Goal: Information Seeking & Learning: Learn about a topic

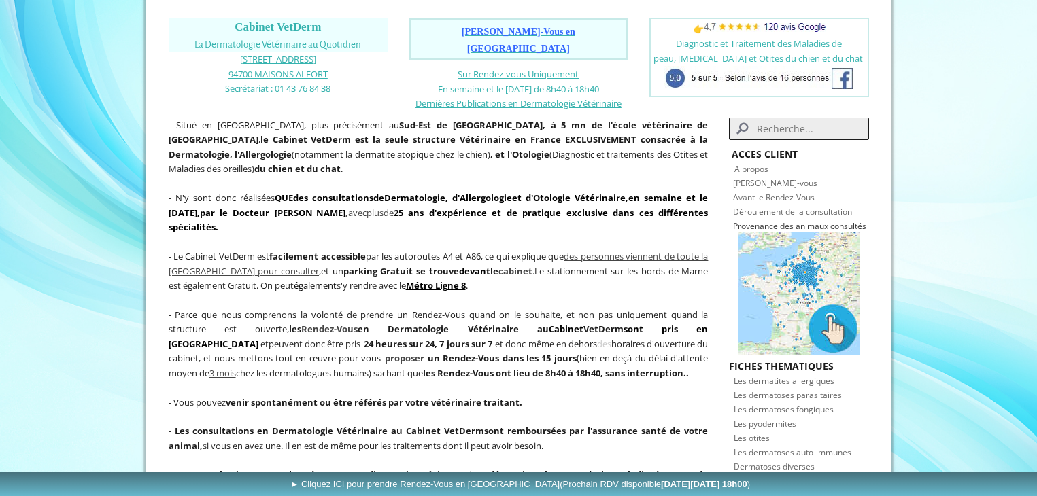
scroll to position [272, 0]
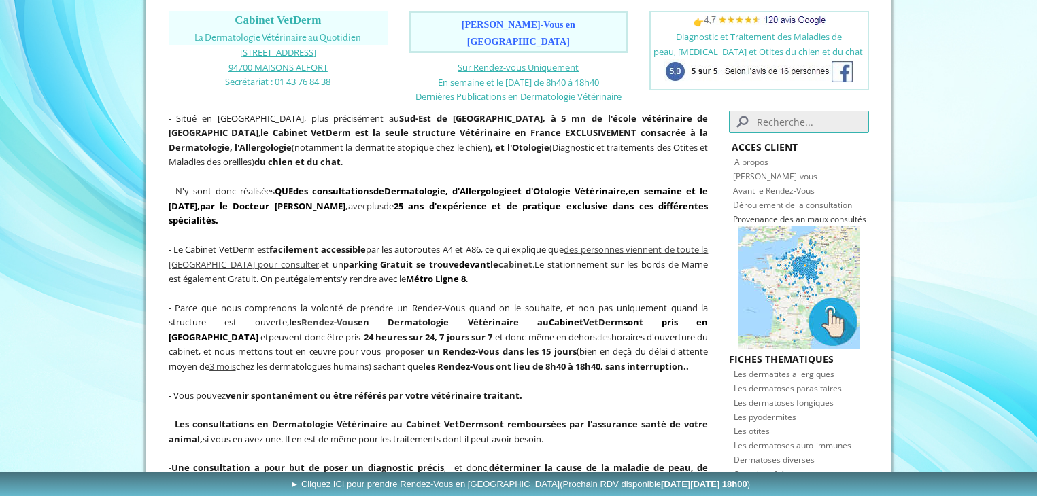
click at [783, 133] on input "Search" at bounding box center [798, 122] width 139 height 22
type input "[MEDICAL_DATA]"
click button "submit" at bounding box center [0, 0] width 0 height 0
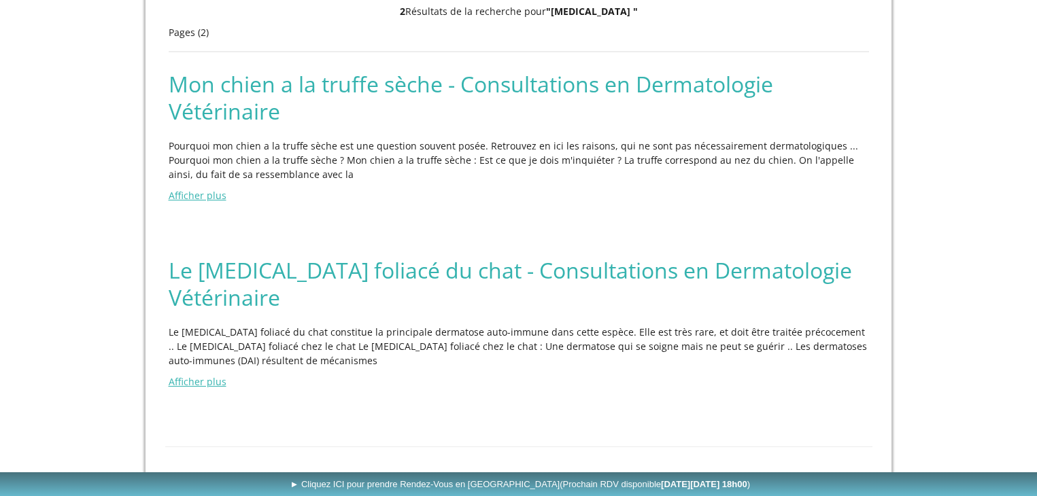
scroll to position [309, 0]
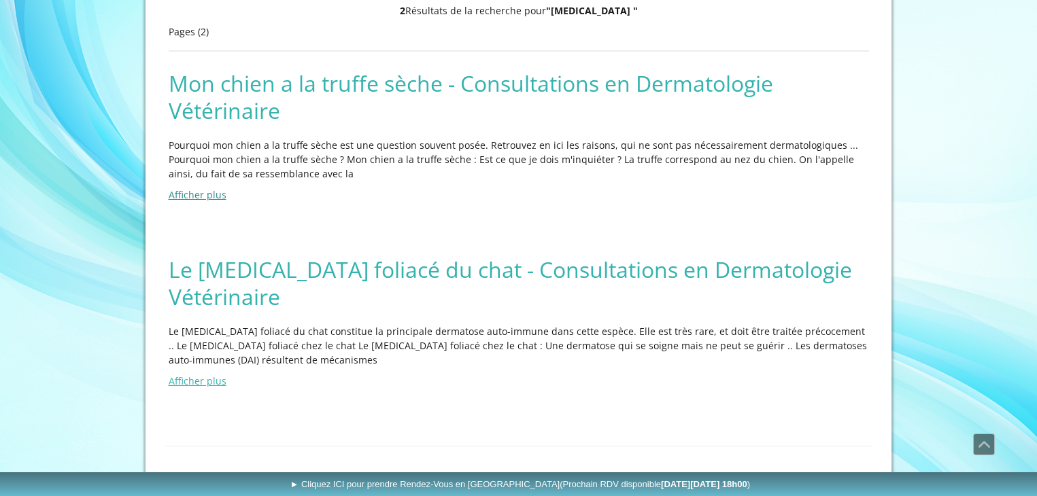
click at [220, 201] on link "Afficher plus" at bounding box center [198, 194] width 58 height 13
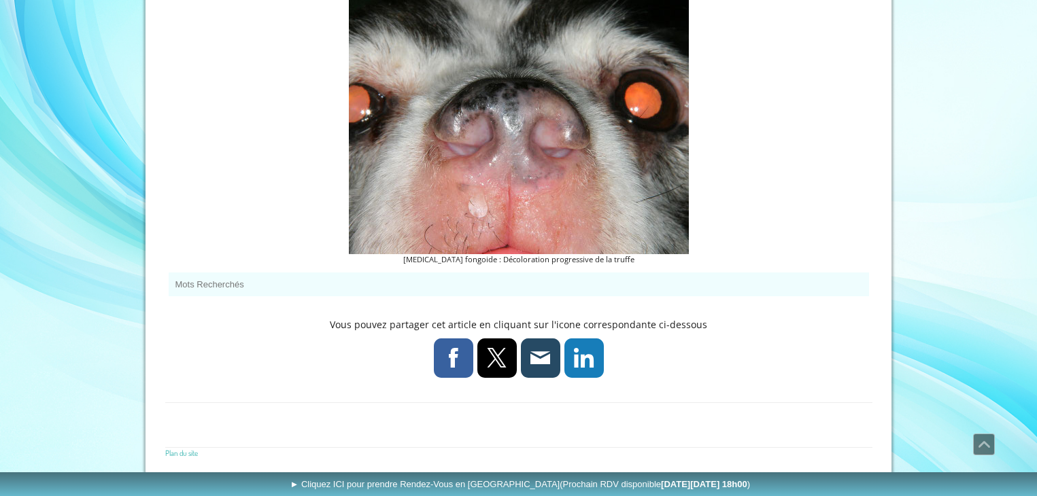
scroll to position [2340, 0]
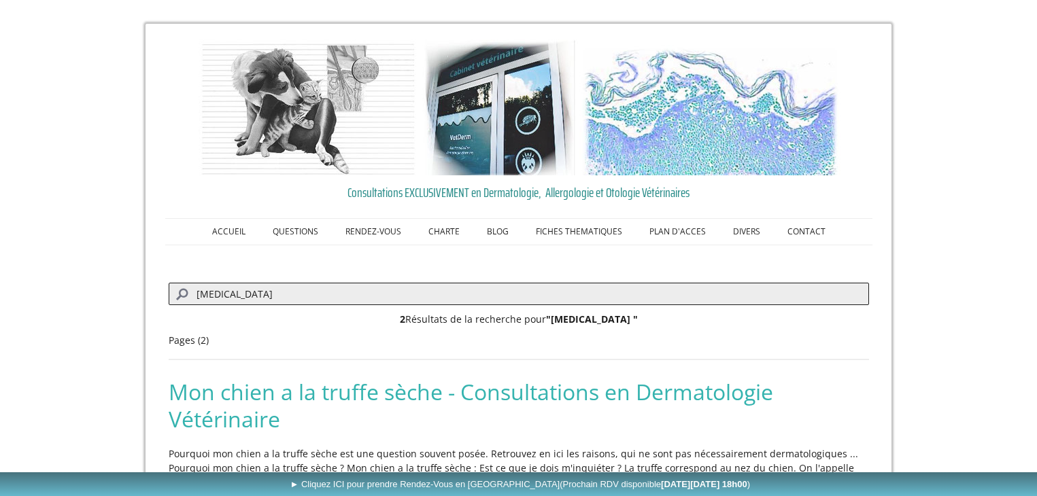
scroll to position [309, 0]
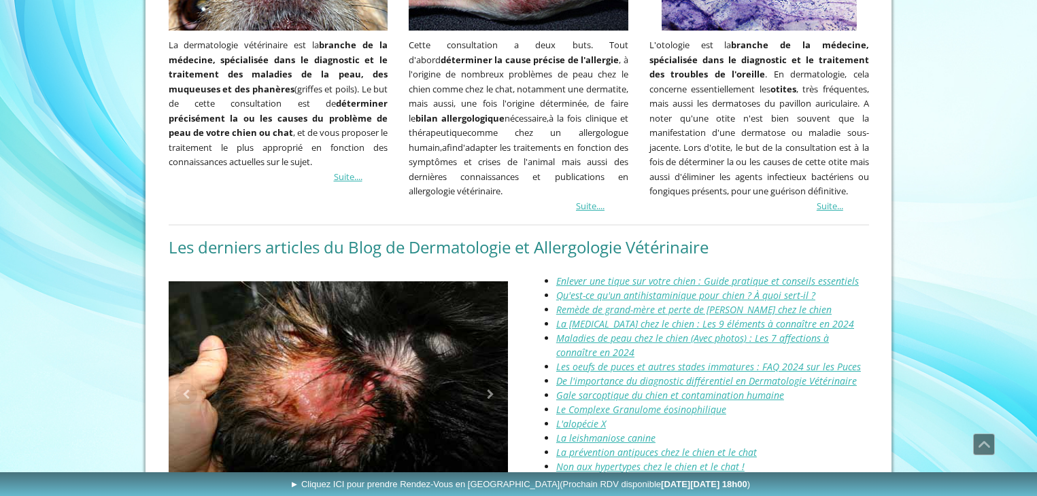
scroll to position [1353, 0]
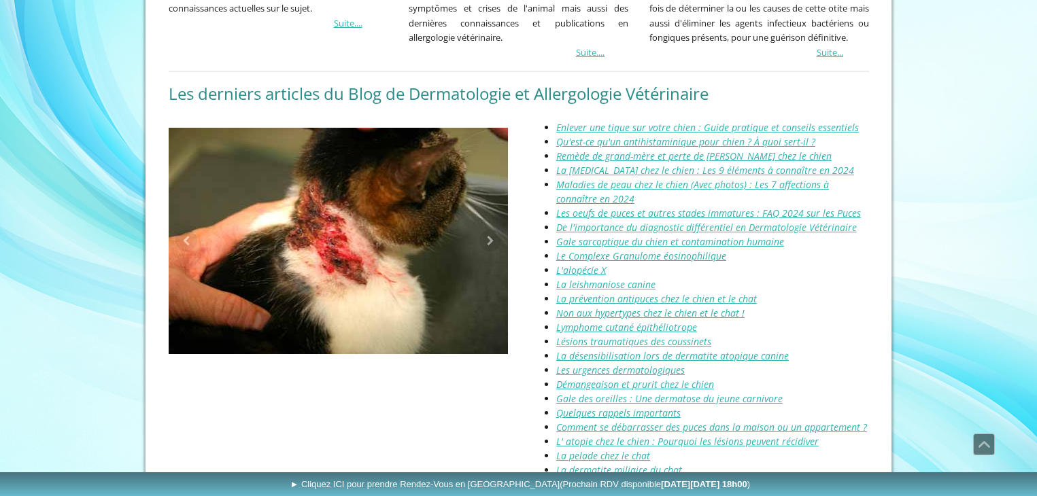
scroll to position [1489, 0]
